Goal: Information Seeking & Learning: Learn about a topic

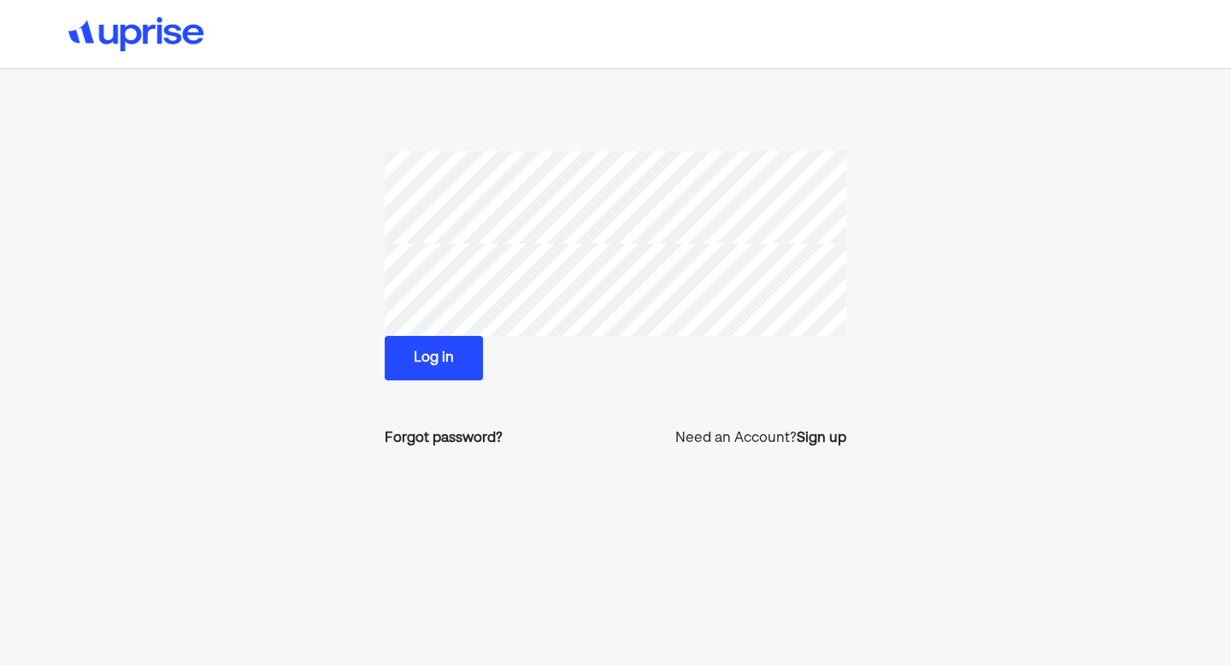
click at [459, 358] on button "Log in" at bounding box center [434, 358] width 98 height 44
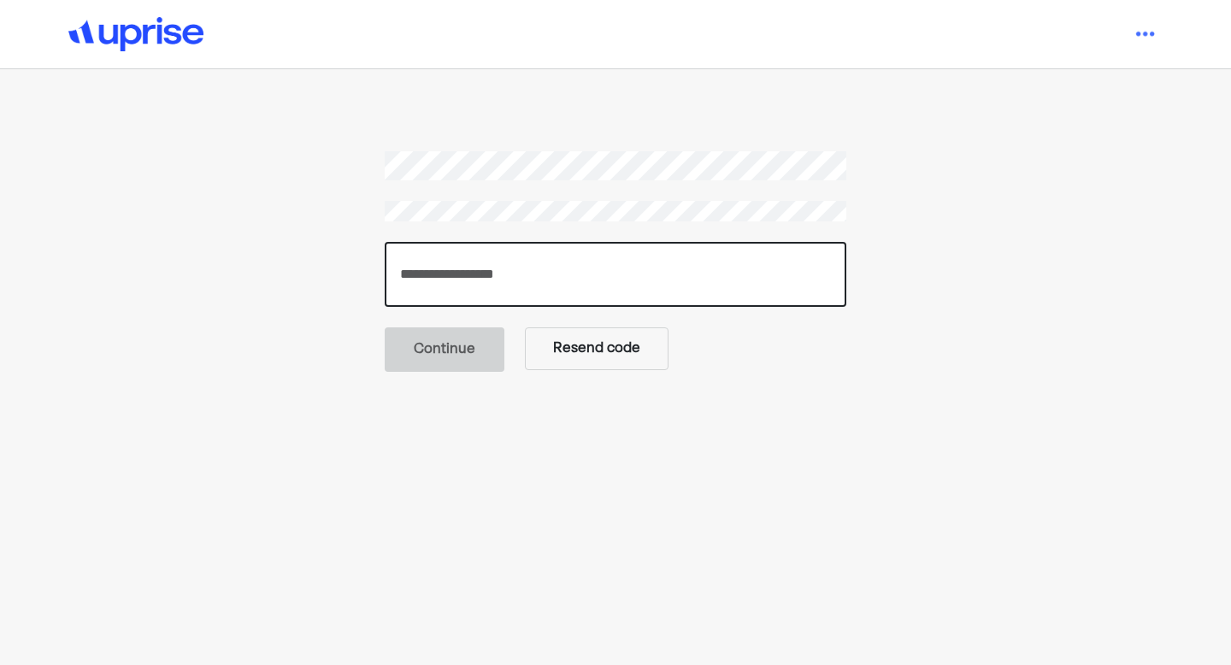
click at [497, 273] on input "number" at bounding box center [616, 274] width 462 height 65
click at [422, 269] on input "*****" at bounding box center [616, 274] width 462 height 65
type input "******"
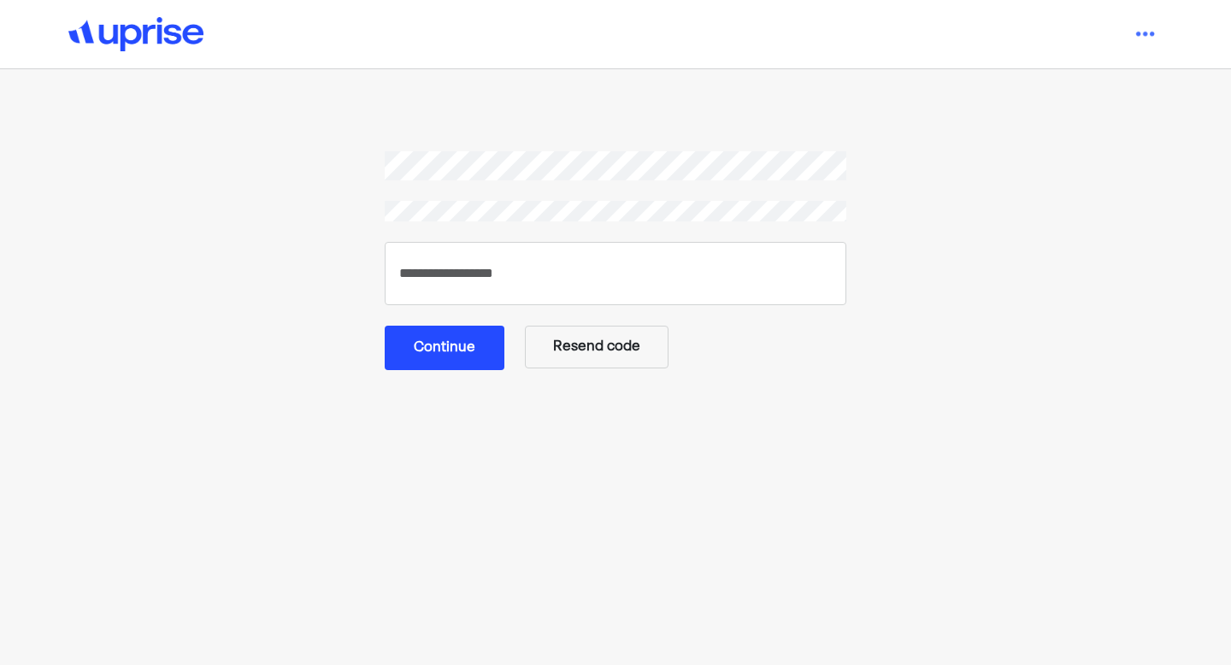
click at [449, 341] on button "Continue" at bounding box center [445, 348] width 120 height 44
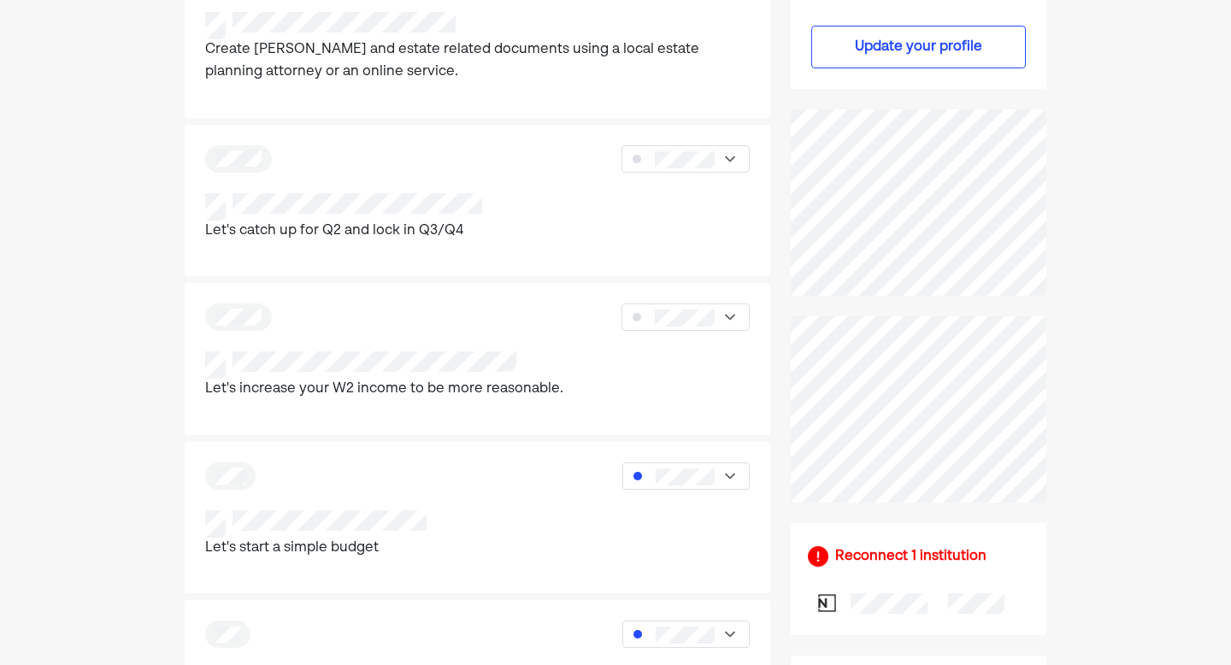
scroll to position [605, 0]
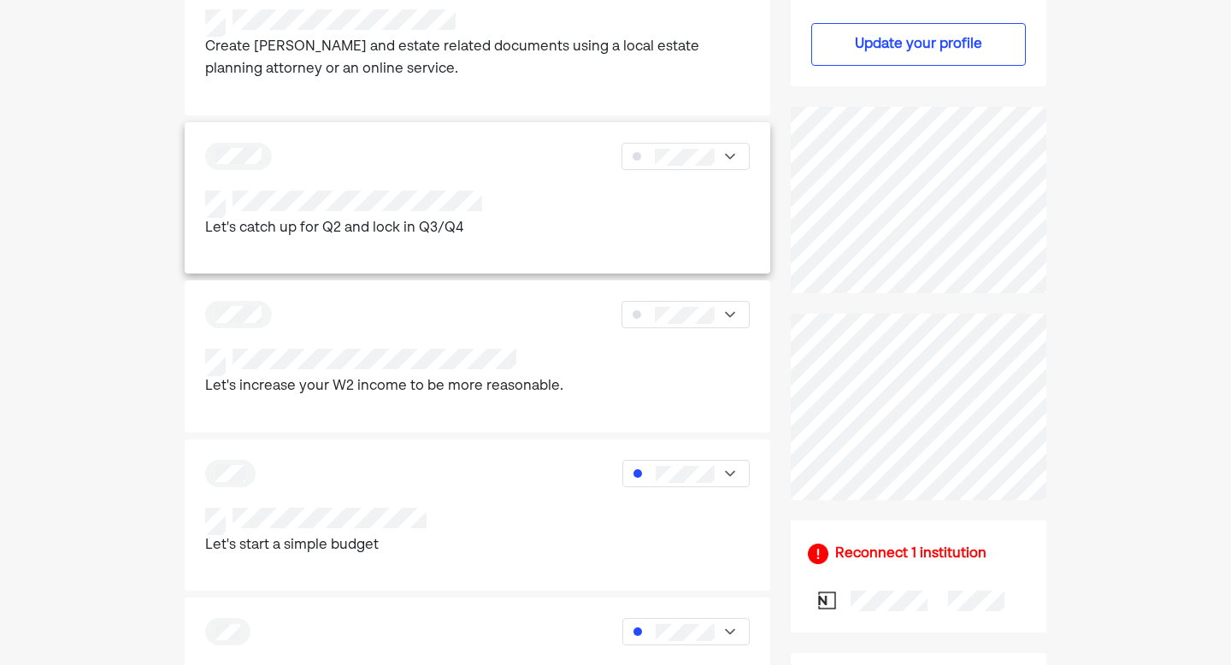
click at [738, 153] on div at bounding box center [685, 156] width 128 height 27
click at [549, 206] on div "Let's catch up for Q2 and lock in Q3/Q4" at bounding box center [477, 216] width 545 height 50
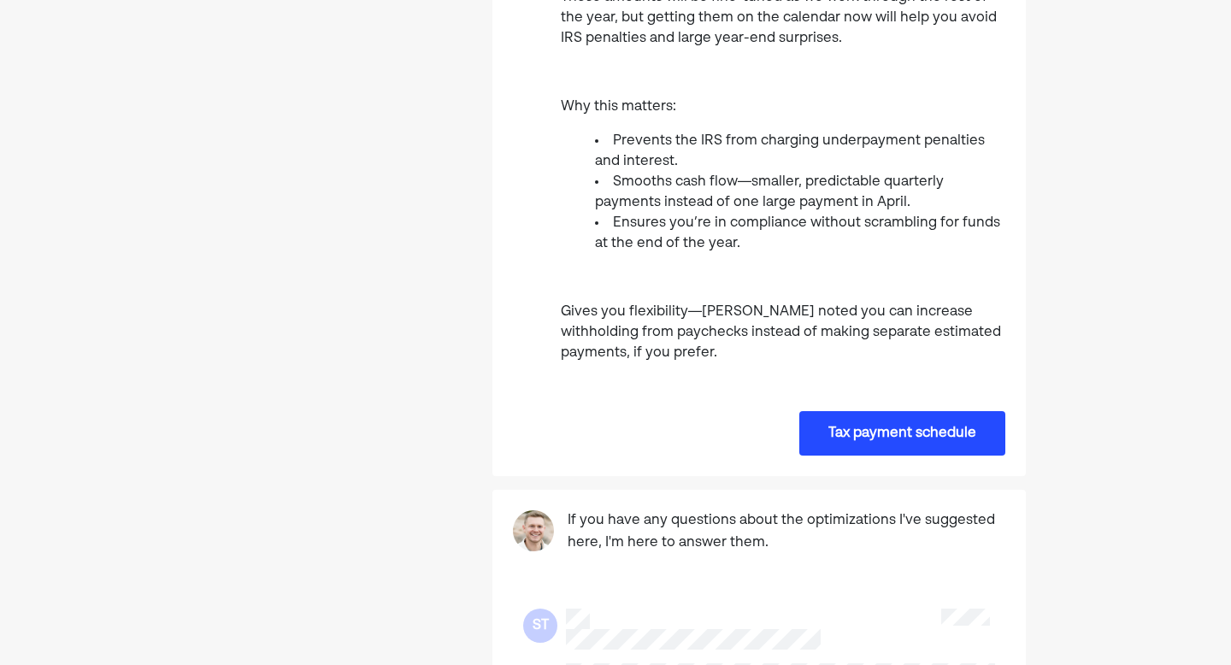
scroll to position [696, 0]
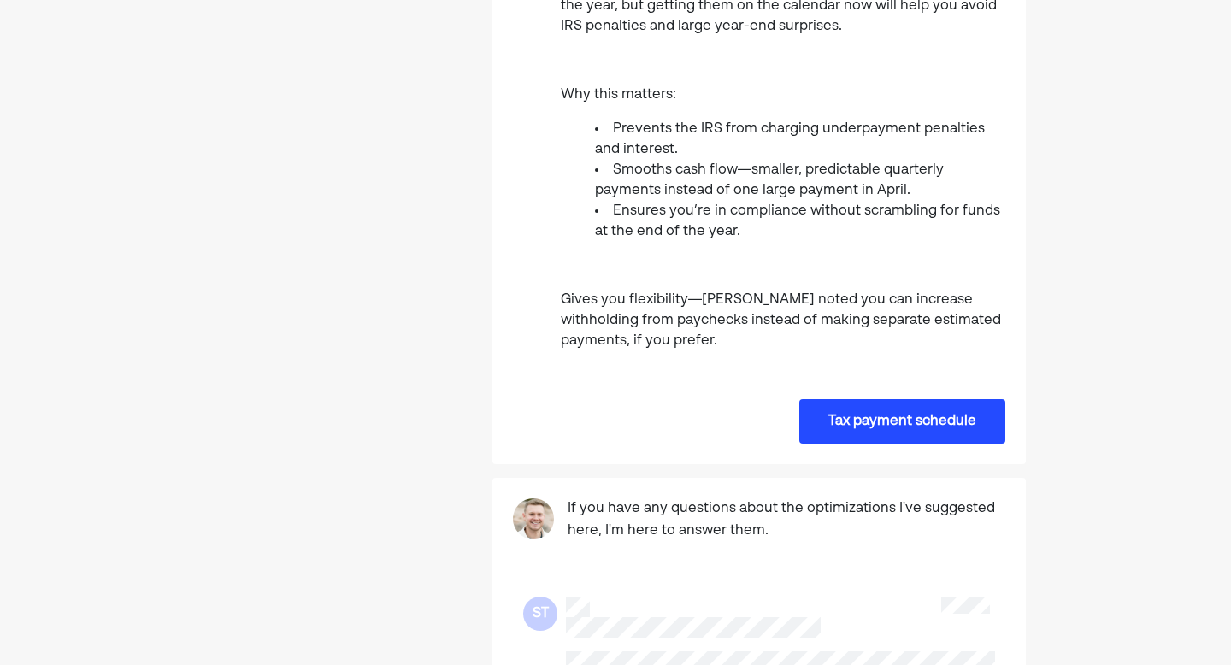
click at [864, 399] on button "Tax payment schedule" at bounding box center [902, 421] width 206 height 44
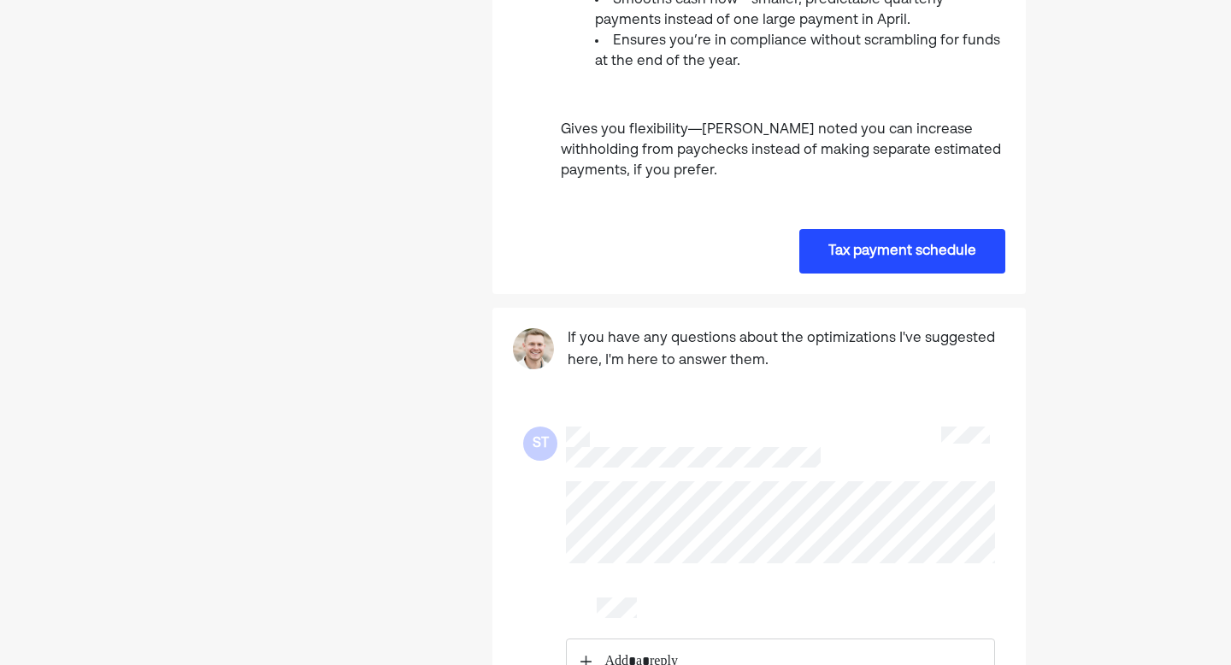
scroll to position [1016, 0]
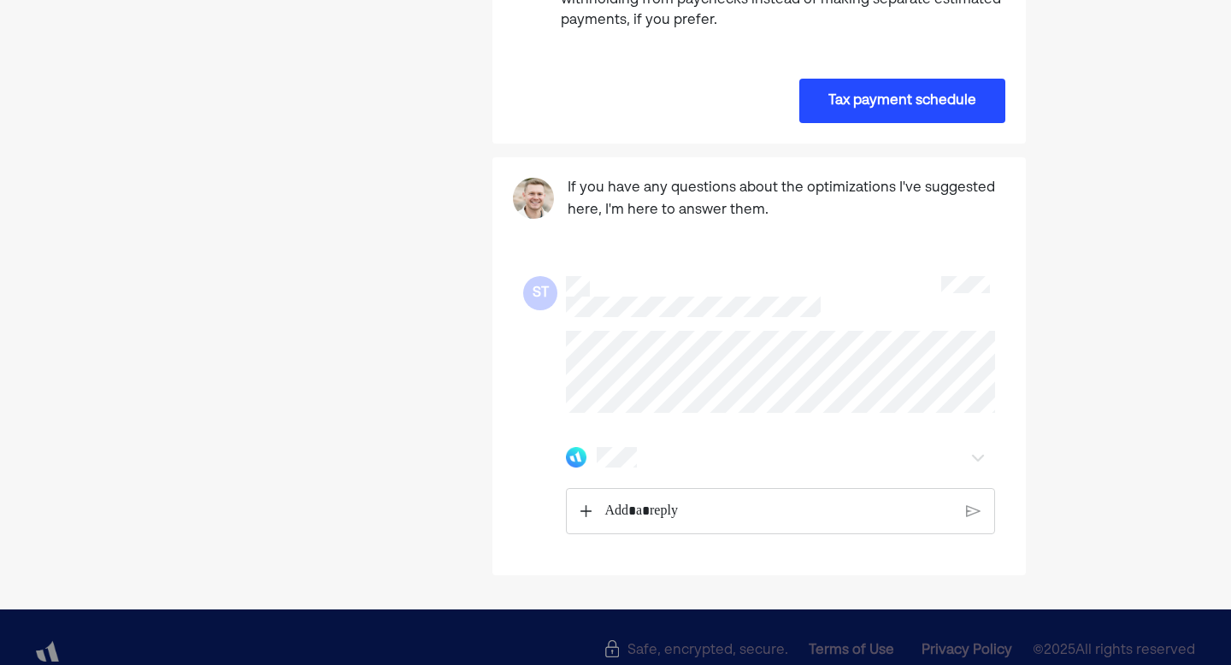
click at [979, 447] on img at bounding box center [977, 457] width 21 height 21
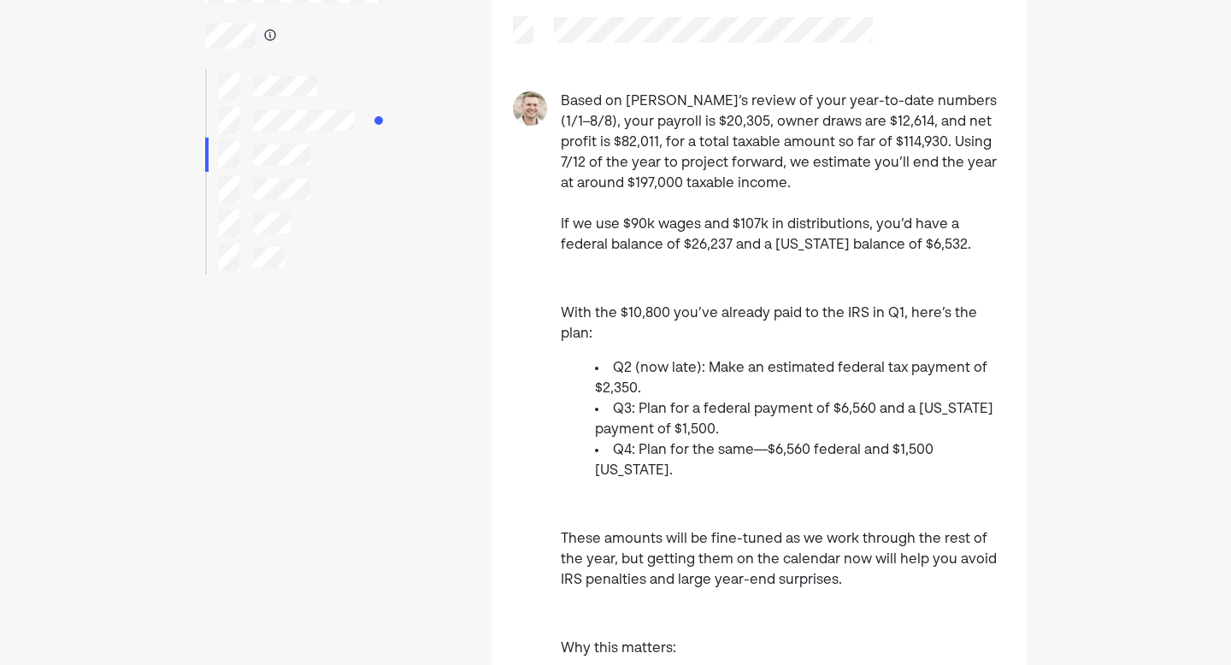
scroll to position [138, 0]
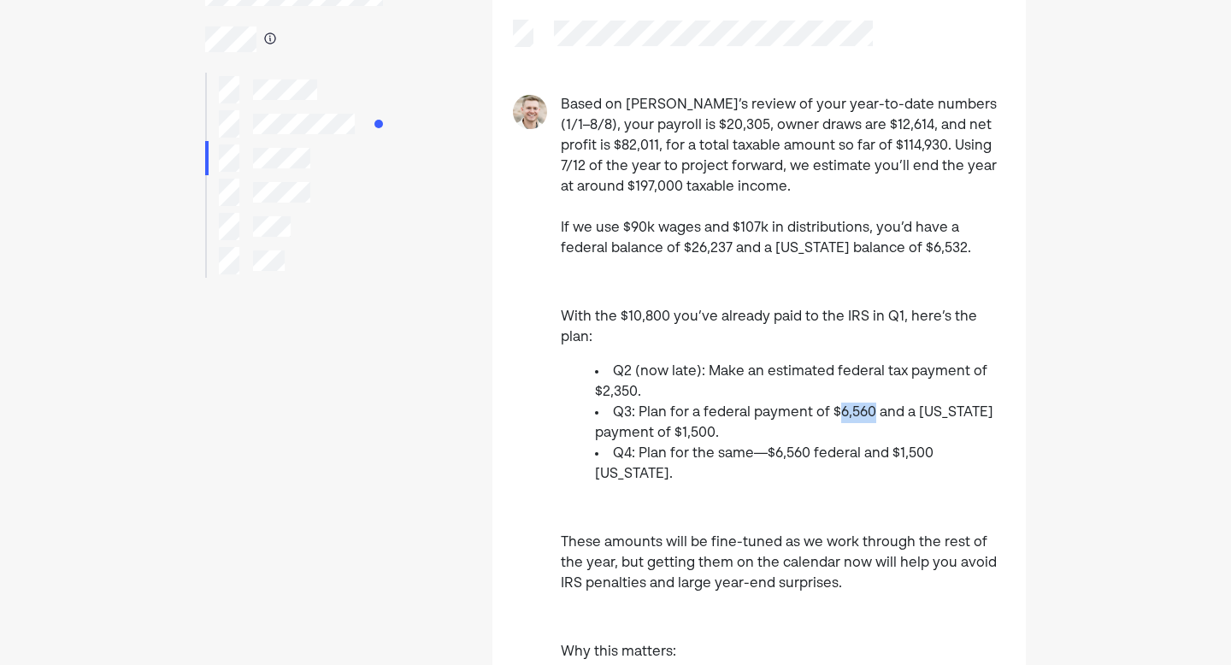
drag, startPoint x: 873, startPoint y: 391, endPoint x: 838, endPoint y: 391, distance: 34.2
click at [838, 403] on li "Q3: Plan for a federal payment of $6,560 and a [US_STATE] payment of $1,500." at bounding box center [800, 423] width 410 height 41
copy li "6,560"
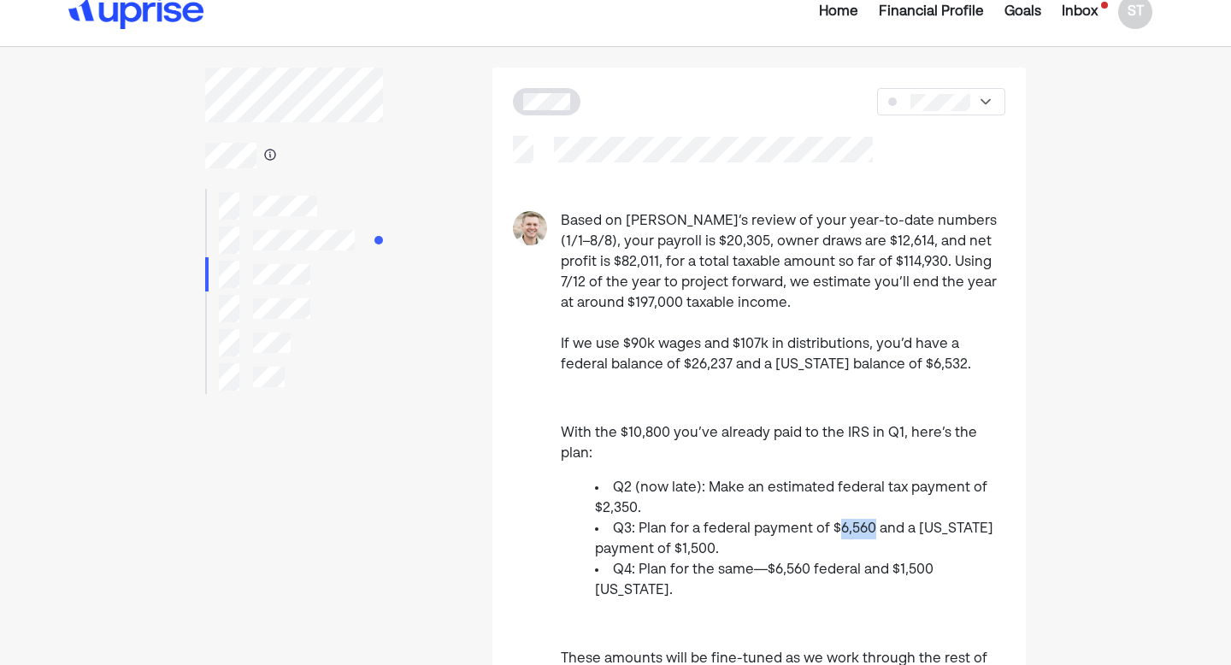
scroll to position [33, 0]
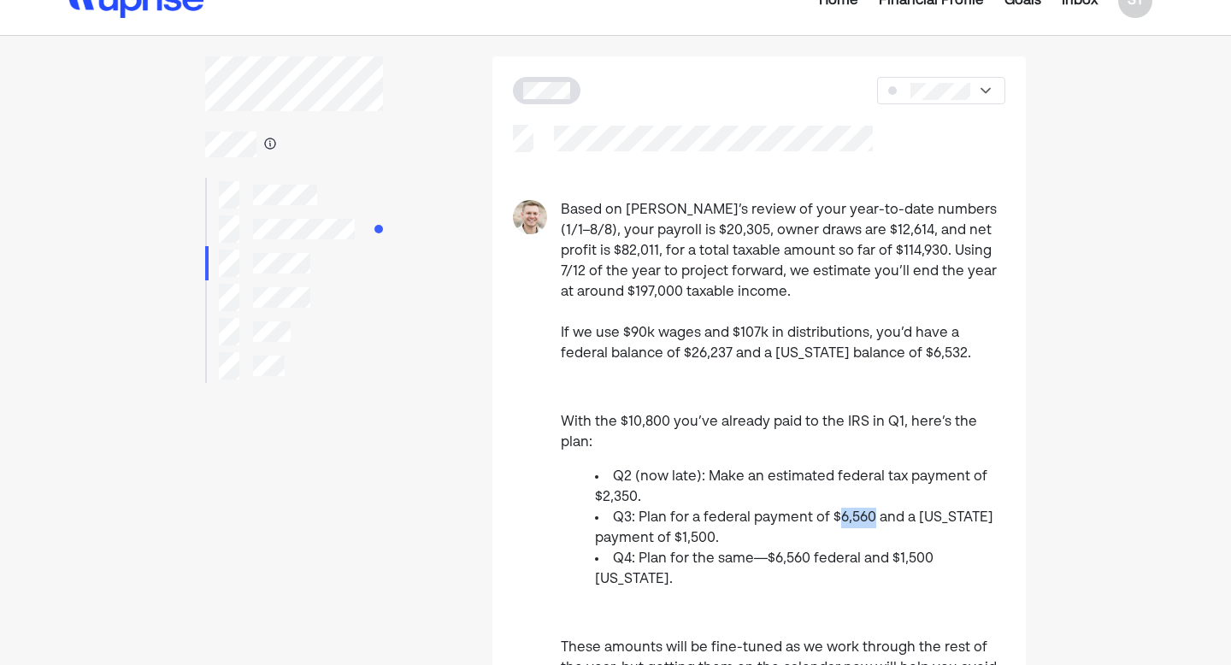
click at [989, 86] on img at bounding box center [985, 90] width 17 height 17
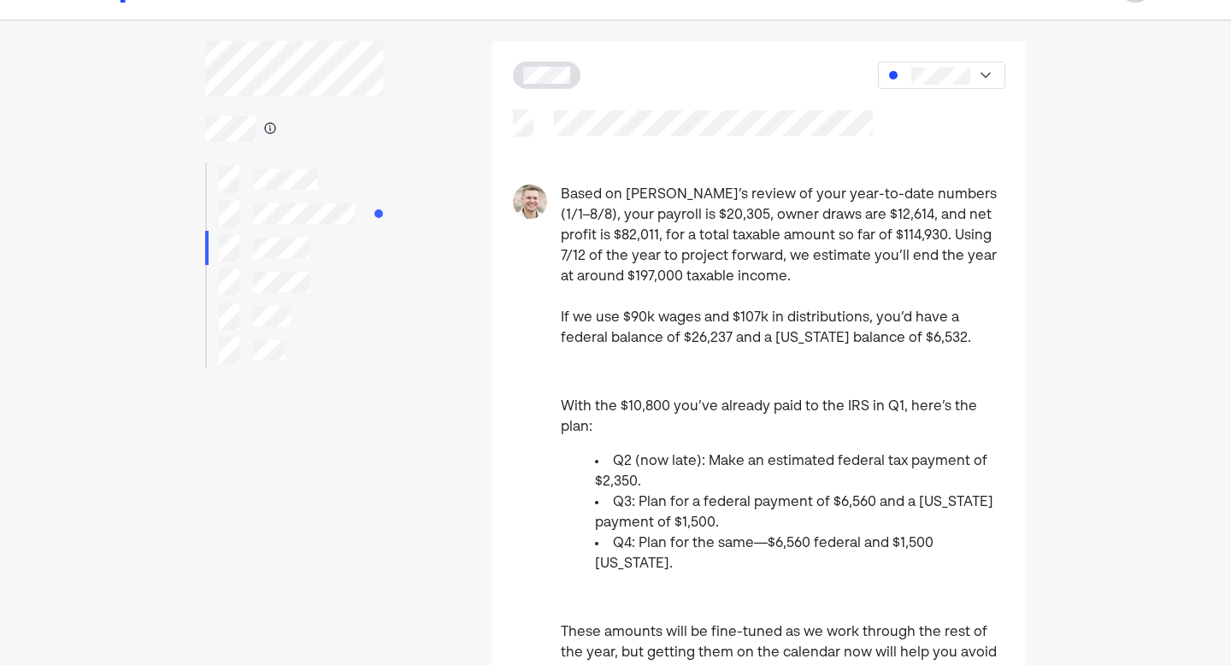
scroll to position [0, 0]
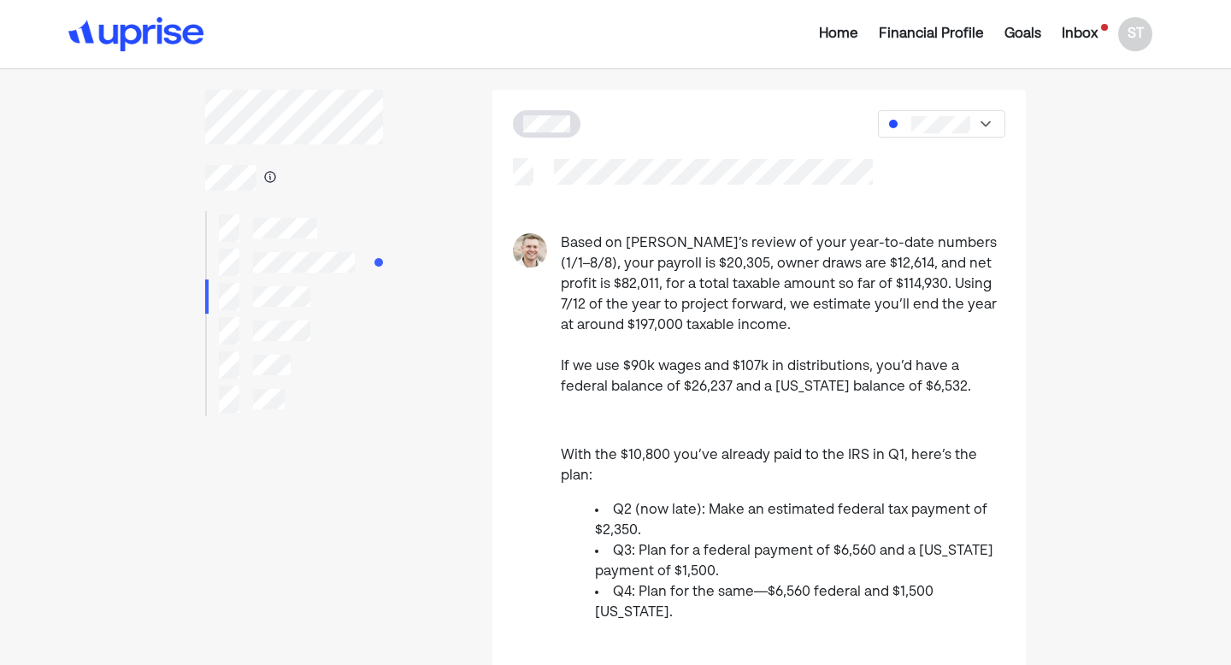
click at [984, 119] on img at bounding box center [985, 123] width 17 height 17
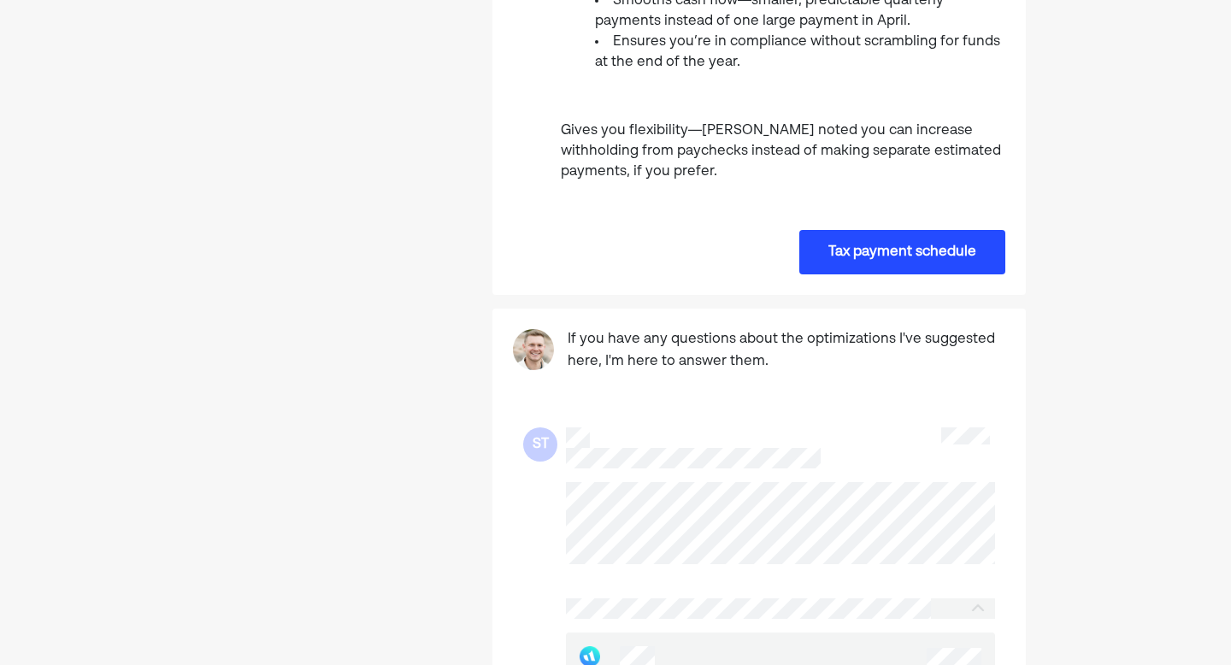
scroll to position [859, 0]
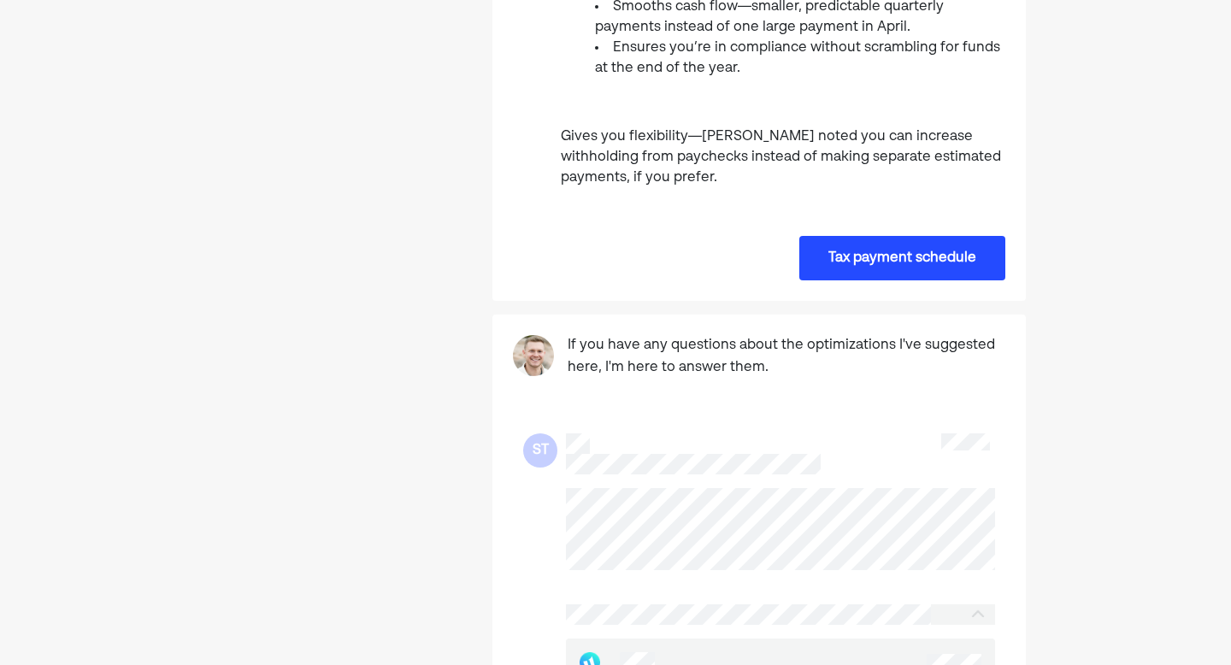
click at [936, 236] on button "Tax payment schedule" at bounding box center [902, 258] width 206 height 44
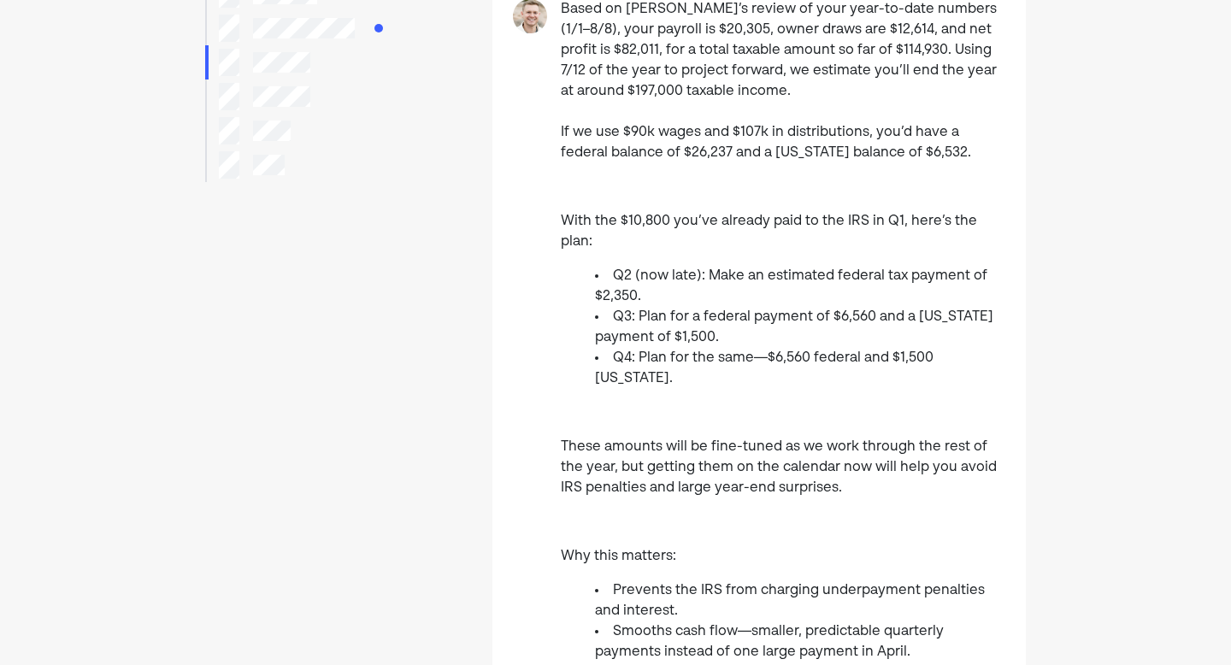
scroll to position [0, 0]
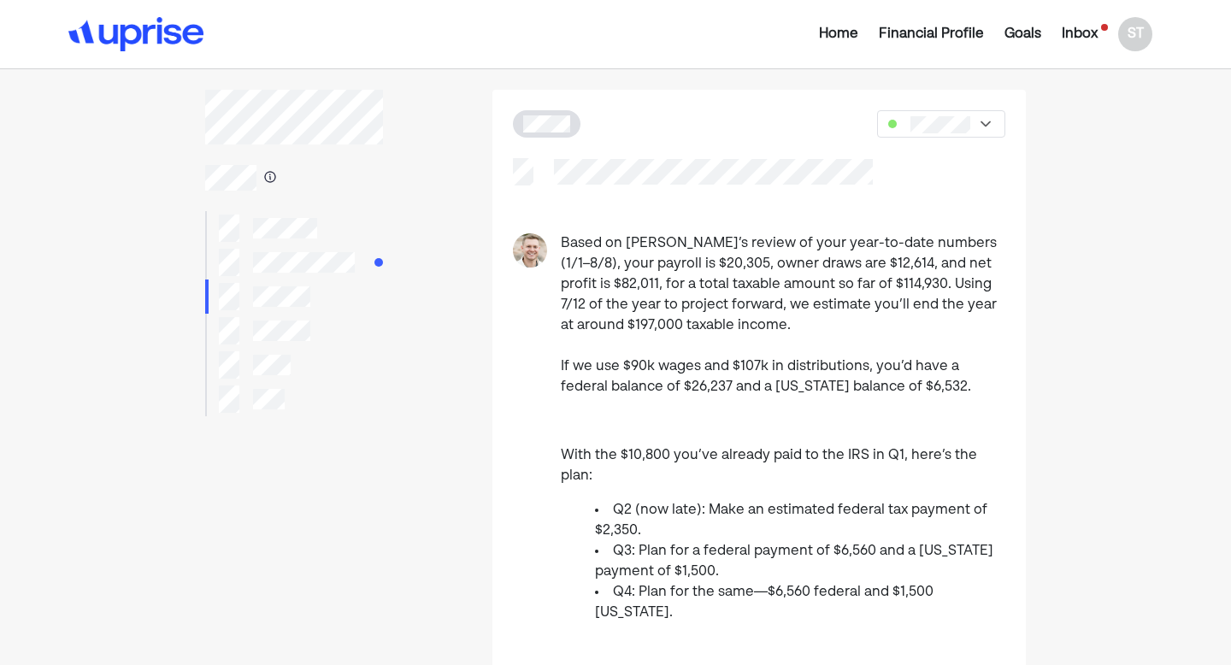
click at [1087, 31] on div "Inbox" at bounding box center [1079, 34] width 36 height 21
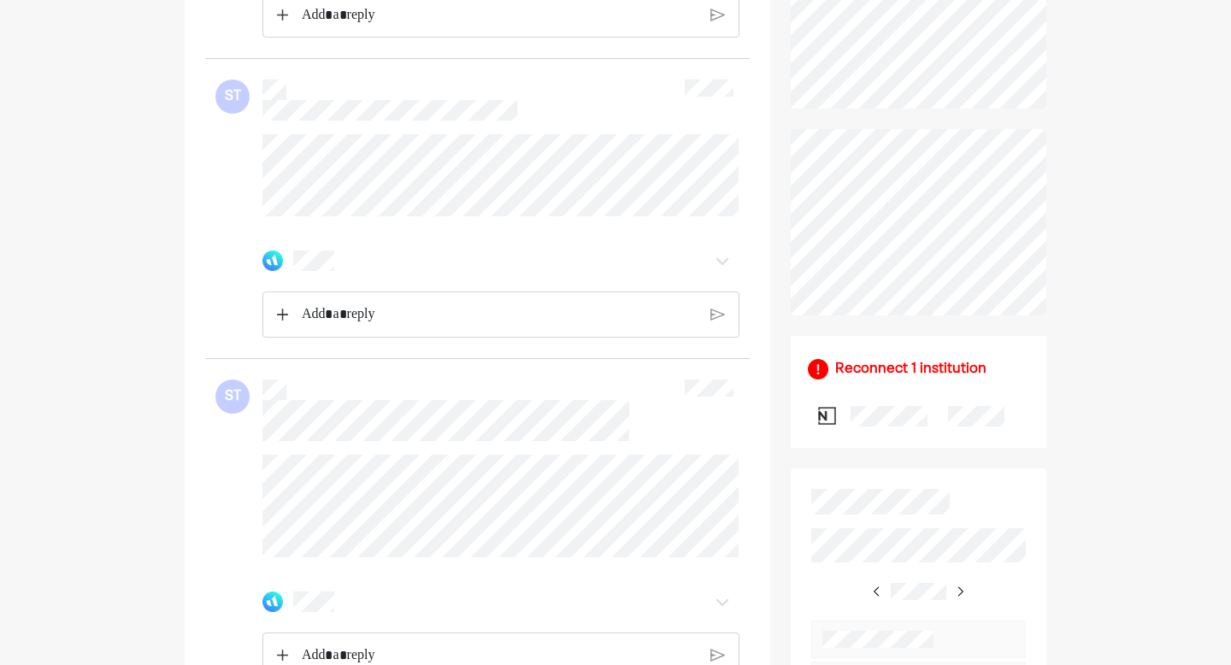
scroll to position [623, 0]
click at [903, 370] on div "Reconnect 1 institution" at bounding box center [910, 366] width 151 height 21
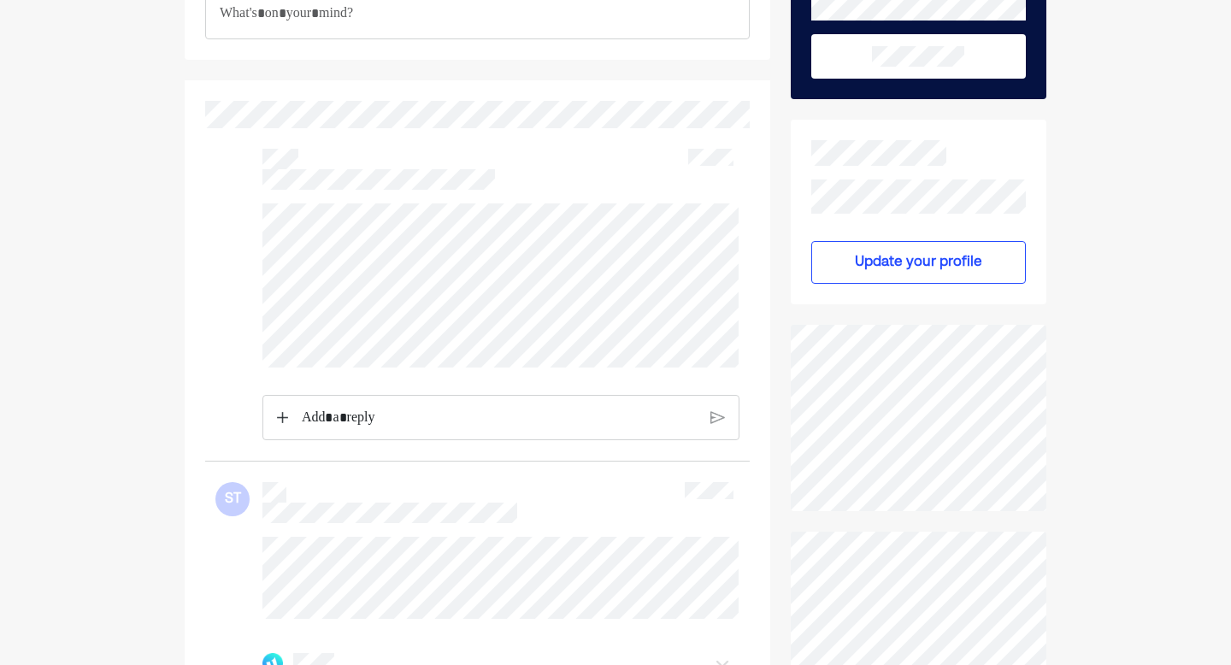
scroll to position [220, 0]
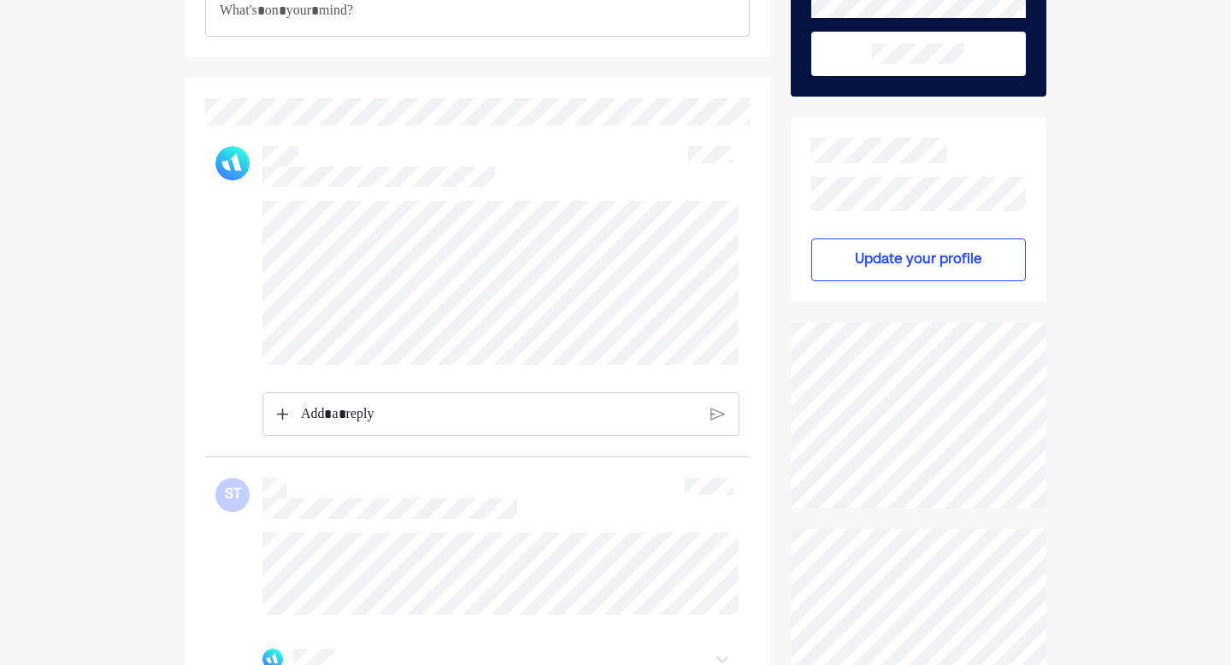
click at [606, 426] on p "Rich Text Editor. Editing area: main" at bounding box center [499, 414] width 397 height 22
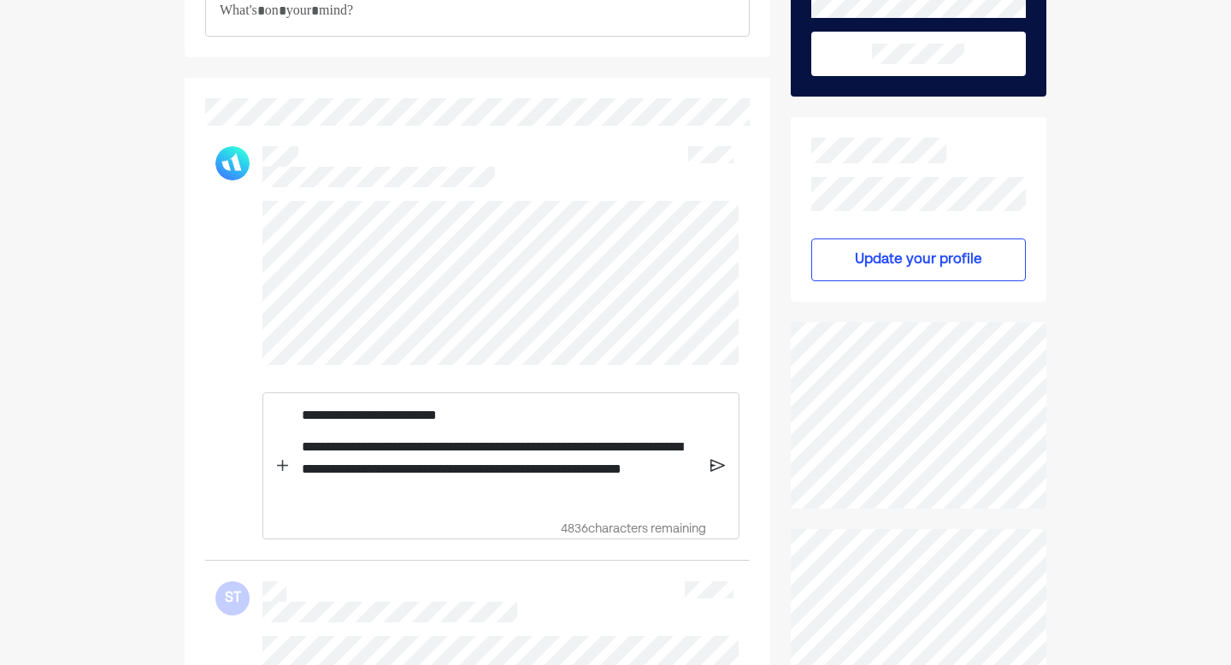
click at [710, 473] on img at bounding box center [717, 465] width 15 height 15
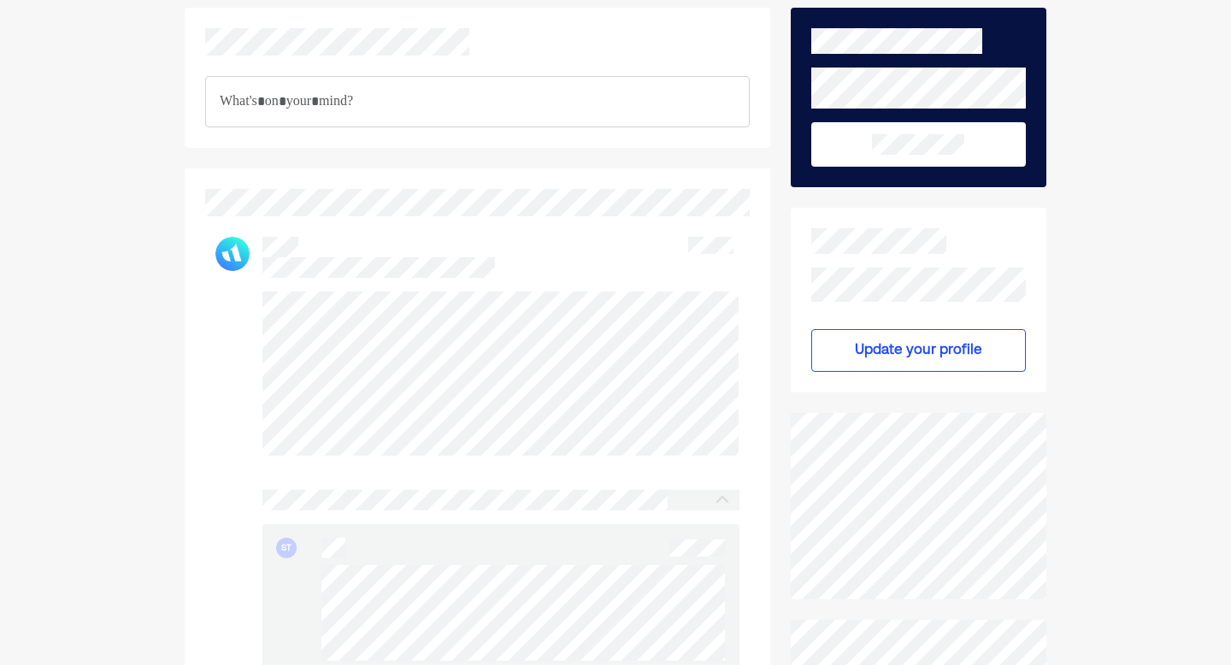
scroll to position [0, 0]
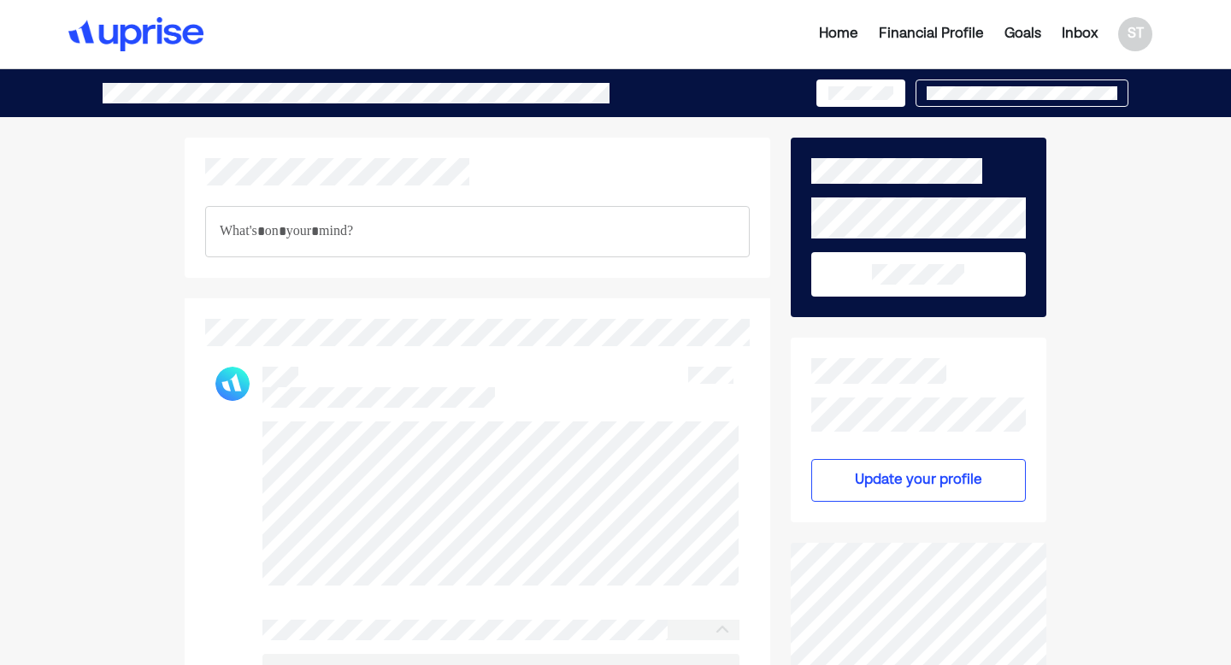
click at [850, 38] on div "Home" at bounding box center [838, 34] width 39 height 21
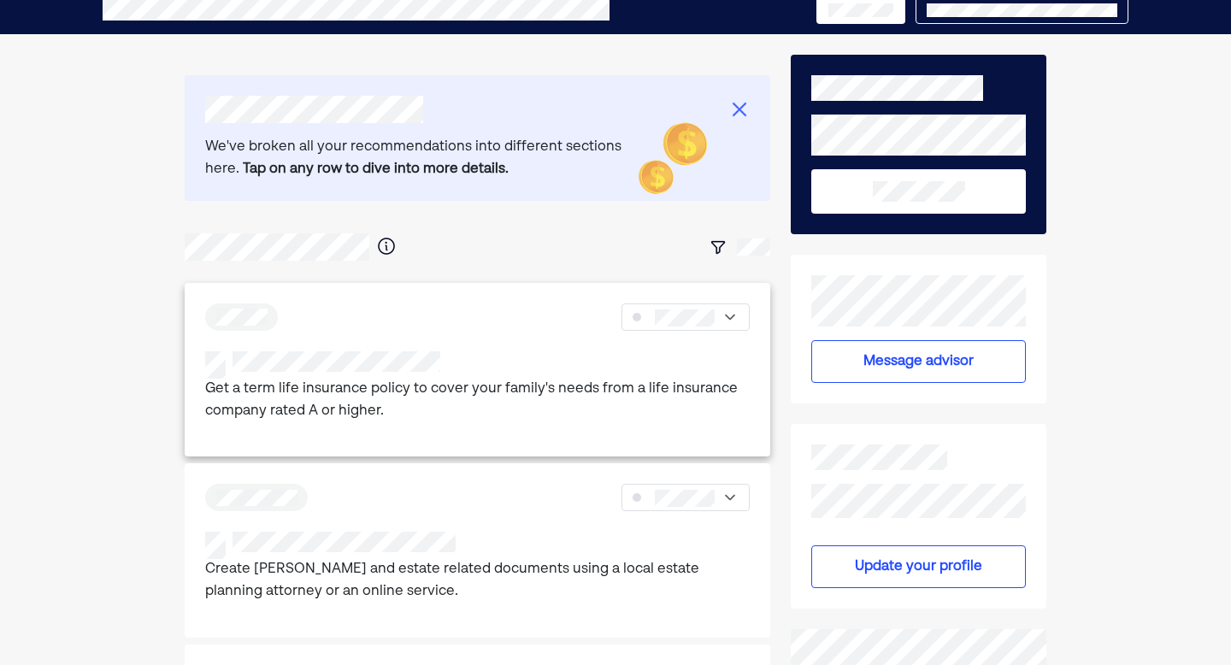
scroll to position [81, 0]
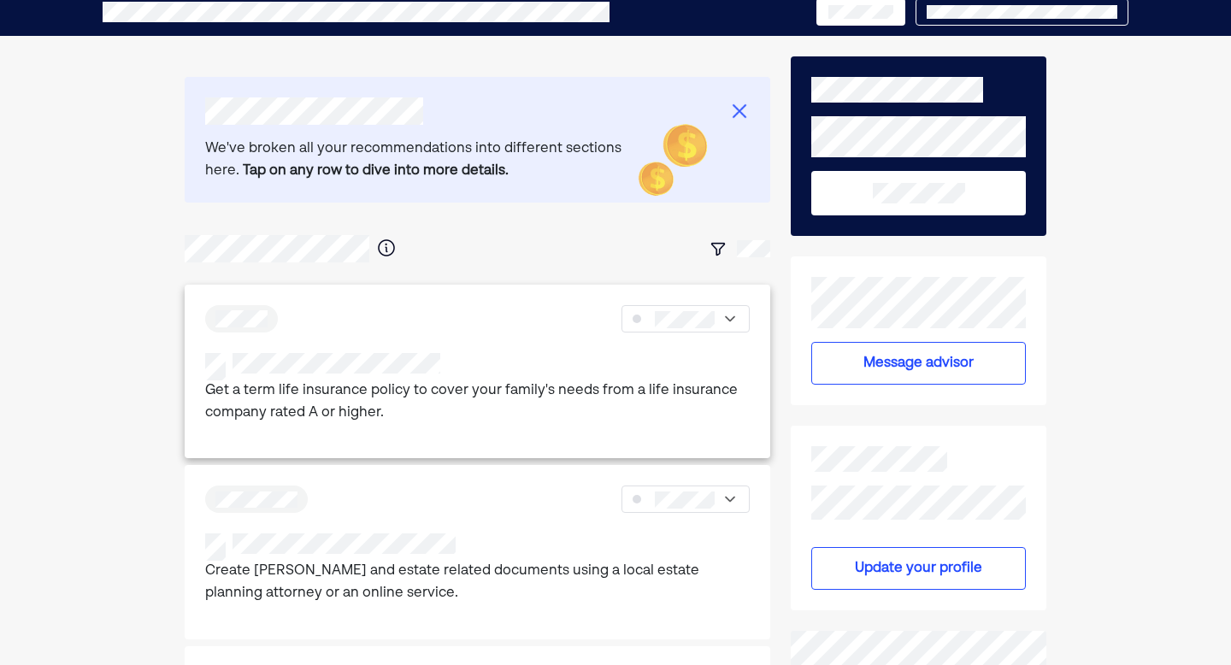
click at [416, 387] on p "Get a term life insurance policy to cover your family's needs from a life insur…" at bounding box center [477, 402] width 545 height 44
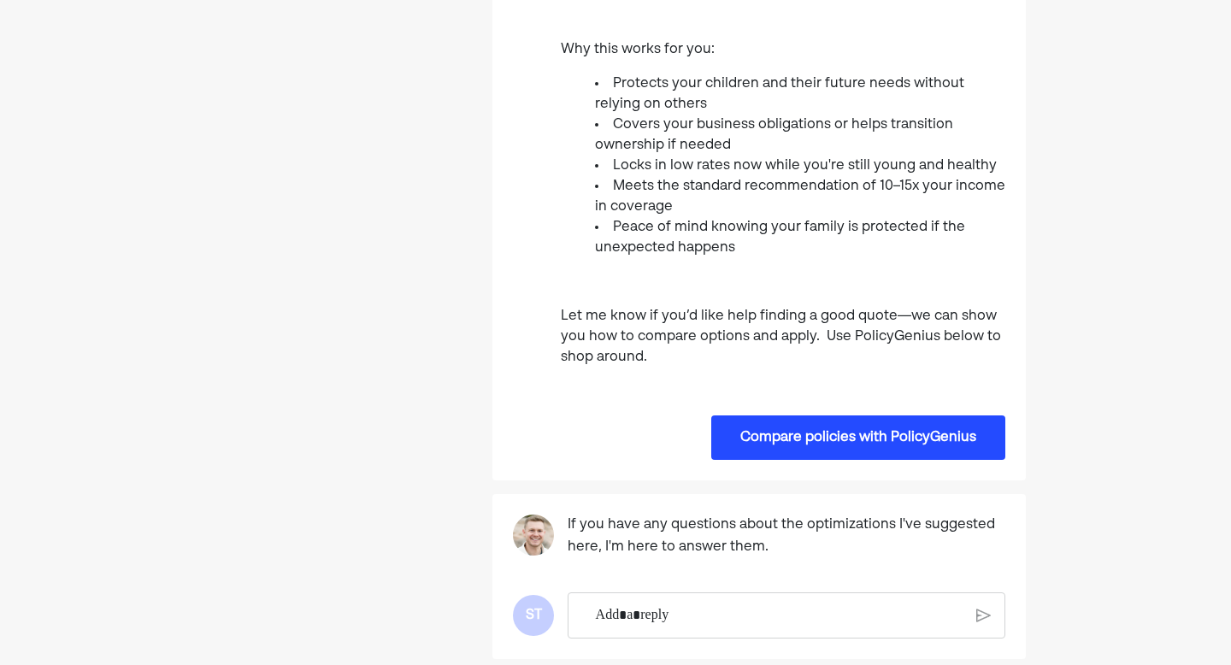
scroll to position [697, 0]
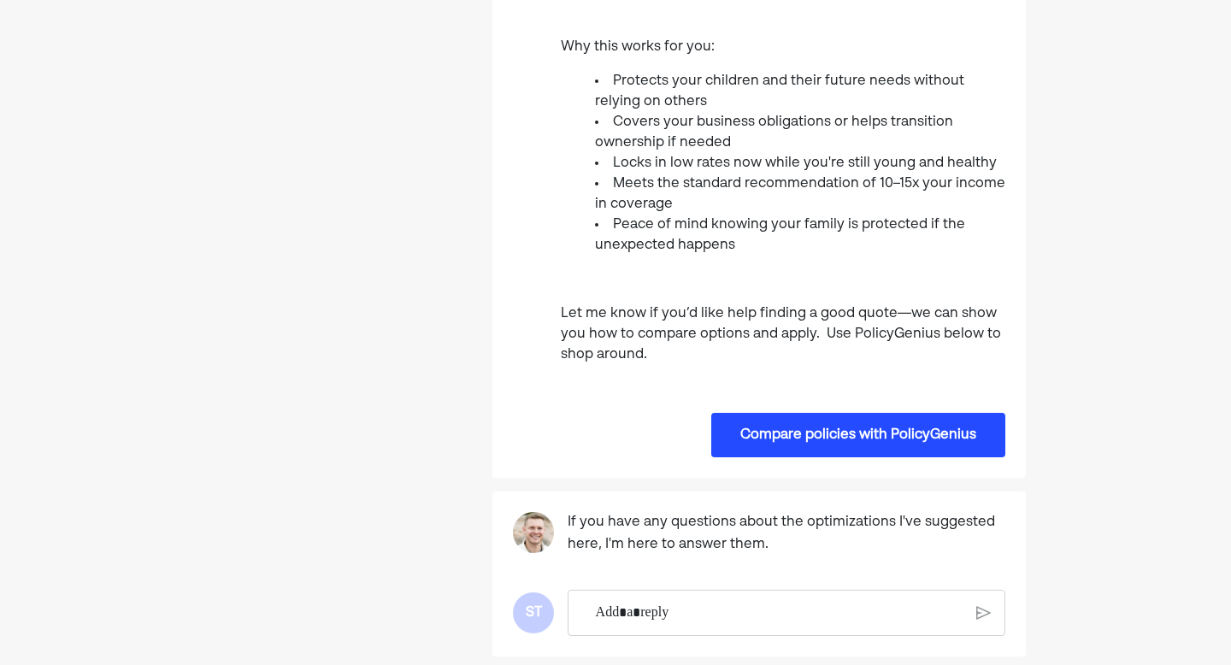
click at [748, 435] on button "Compare policies with PolicyGenius" at bounding box center [858, 435] width 294 height 44
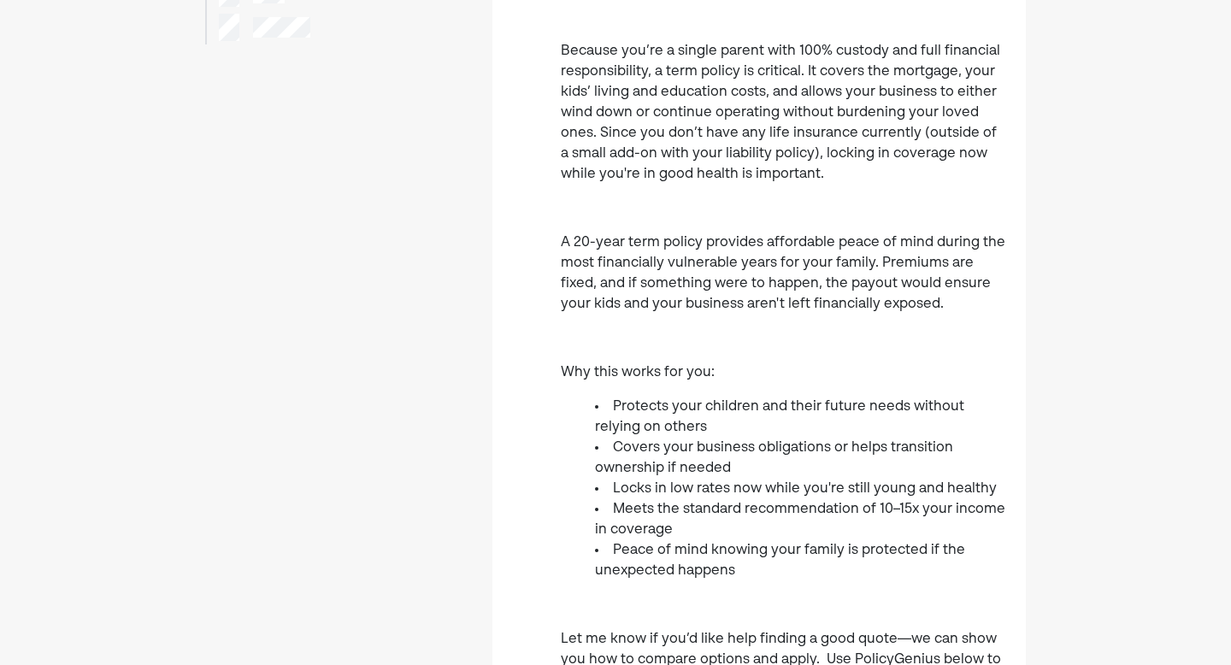
scroll to position [358, 0]
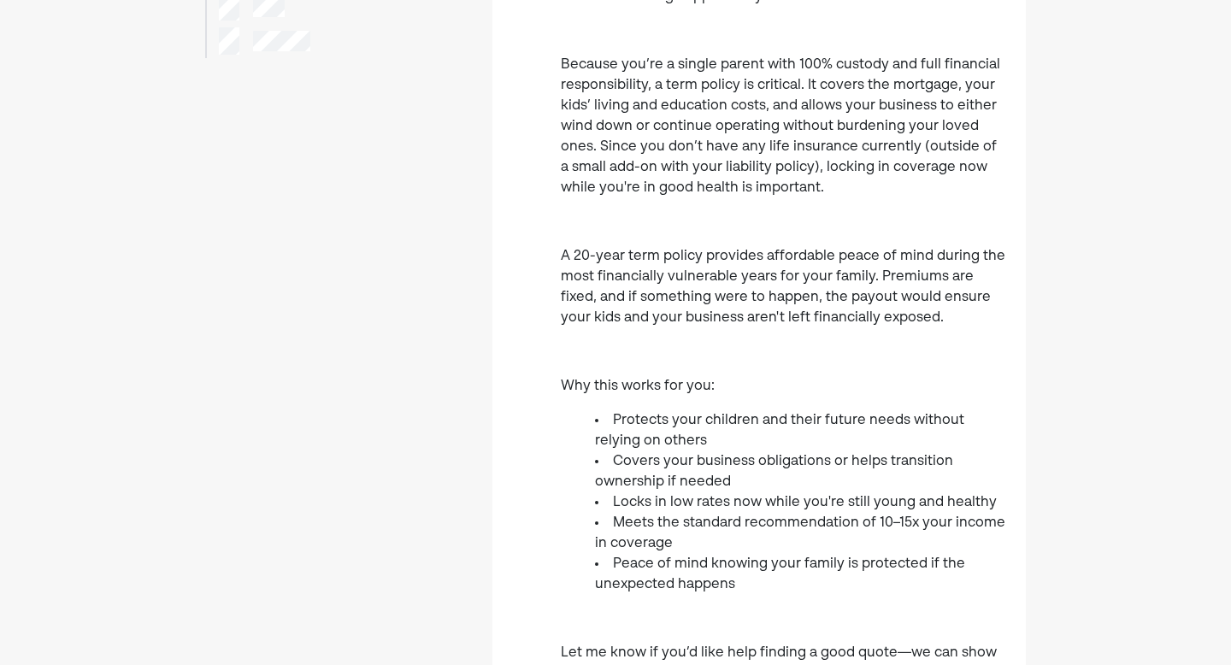
click at [902, 325] on p "A 20-year term policy provides affordable peace of mind during the most financi…" at bounding box center [783, 287] width 444 height 82
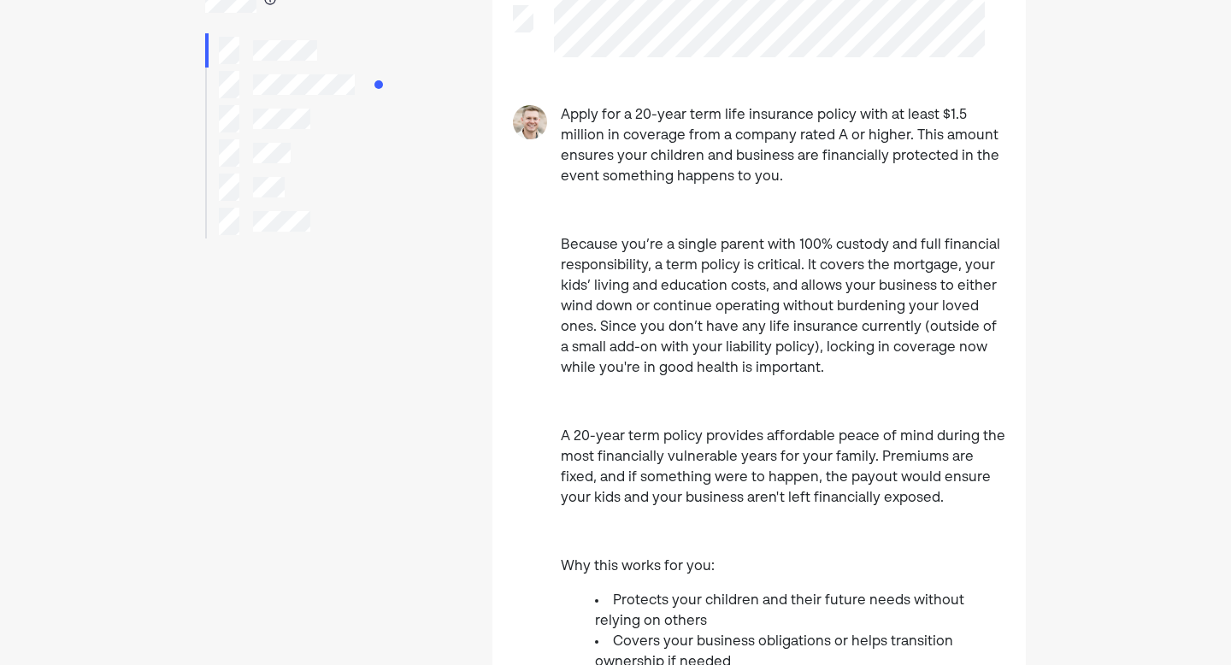
scroll to position [175, 0]
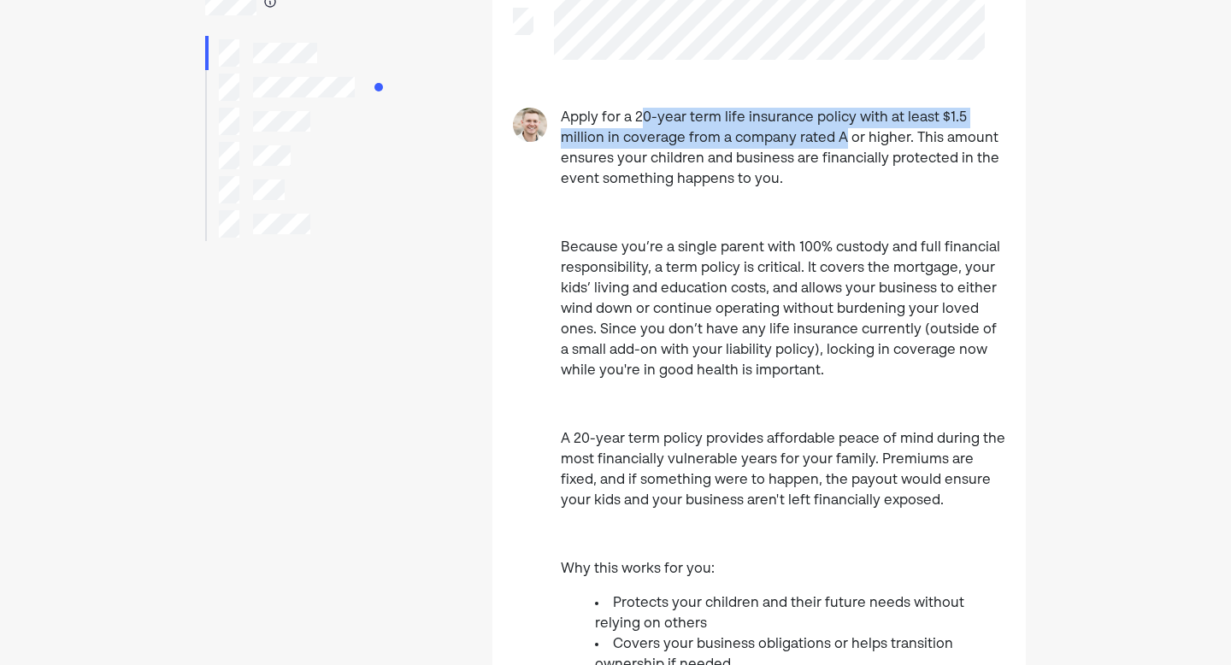
drag, startPoint x: 638, startPoint y: 115, endPoint x: 797, endPoint y: 143, distance: 161.4
click at [797, 143] on p "Apply for a 20-year term life insurance policy with at least $1.5 million in co…" at bounding box center [783, 149] width 444 height 82
copy p "0-year term life insurance policy with at least $1.5 million in coverage from a…"
